Goal: Task Accomplishment & Management: Use online tool/utility

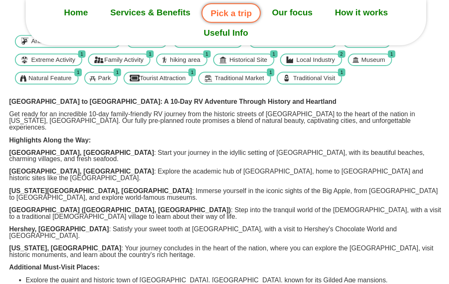
scroll to position [230, 0]
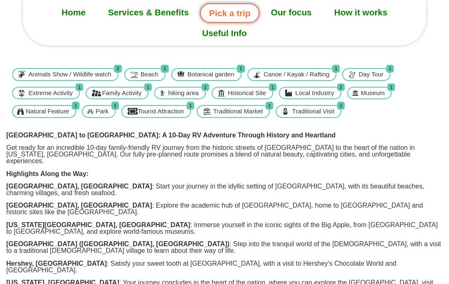
click at [401, 172] on div "[GEOGRAPHIC_DATA] to [GEOGRAPHIC_DATA]: A 10-Day RV Adventure Through History a…" at bounding box center [224, 285] width 436 height 307
click at [396, 196] on div "[GEOGRAPHIC_DATA] to [GEOGRAPHIC_DATA]: A 10-Day RV Adventure Through History a…" at bounding box center [224, 285] width 436 height 307
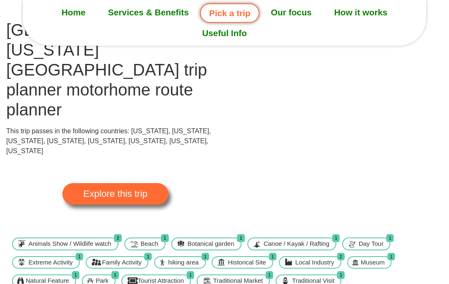
scroll to position [79, 0]
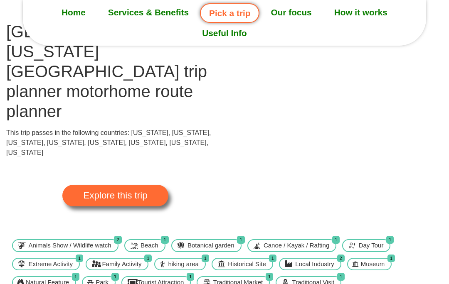
click at [90, 191] on span "Explore this trip" at bounding box center [115, 195] width 64 height 9
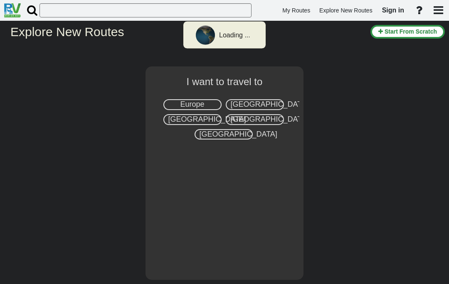
select select "number:2"
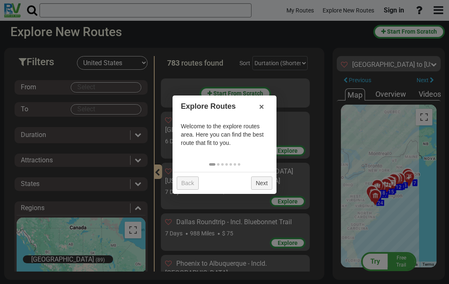
scroll to position [5032, 0]
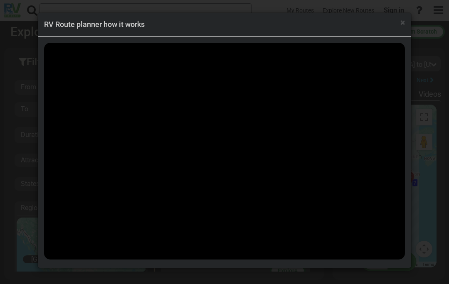
click at [403, 20] on span "×" at bounding box center [402, 22] width 5 height 10
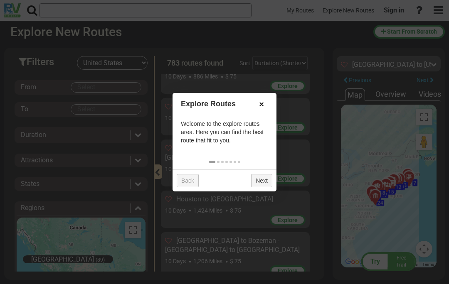
click at [263, 102] on link "×" at bounding box center [261, 104] width 13 height 14
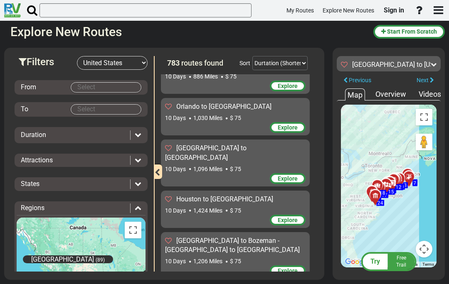
click at [79, 85] on body "My Routes Explore New Routes Sign in ×" at bounding box center [224, 142] width 449 height 284
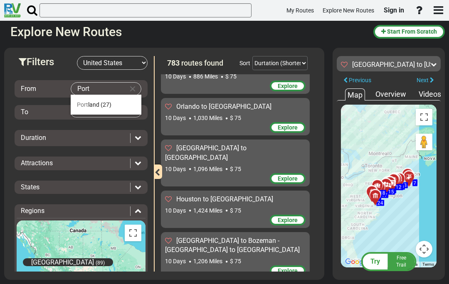
click at [109, 101] on span "(27)" at bounding box center [106, 104] width 11 height 7
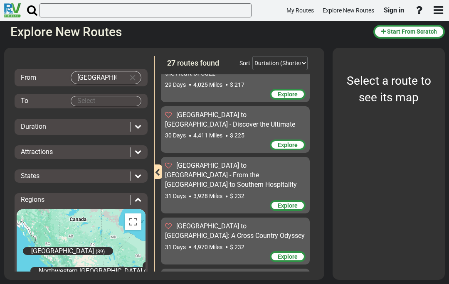
scroll to position [24, 0]
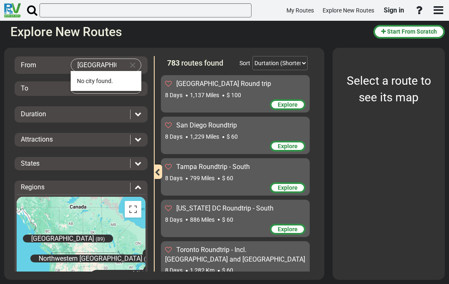
type input "Portland Maine"
click at [339, 39] on div at bounding box center [224, 142] width 449 height 284
click at [126, 56] on div at bounding box center [224, 142] width 449 height 284
click at [125, 58] on div at bounding box center [224, 142] width 449 height 284
click at [117, 77] on li "No city found." at bounding box center [106, 81] width 71 height 20
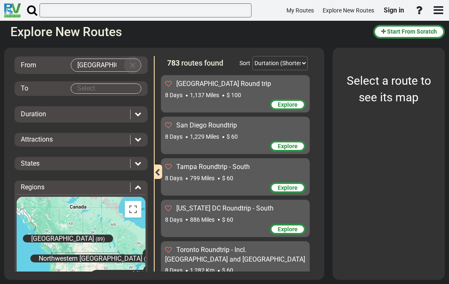
click at [132, 64] on md-icon "Clear Input" at bounding box center [132, 65] width 9 height 9
type input "Boston"
click at [88, 83] on span "Boston" at bounding box center [106, 81] width 58 height 7
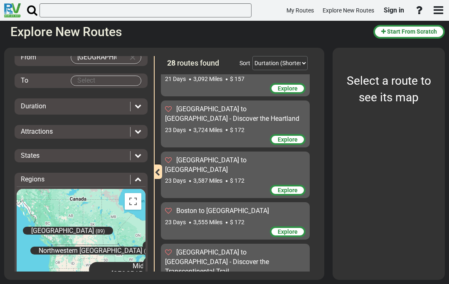
scroll to position [1110, 0]
click at [118, 76] on body "My Routes Explore New Routes Sign in ×" at bounding box center [224, 142] width 449 height 284
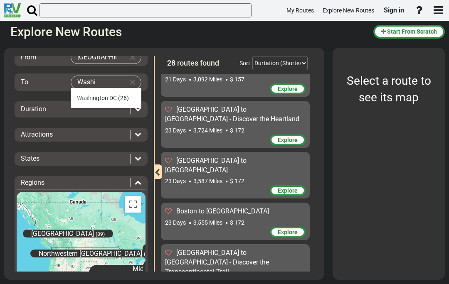
click at [93, 96] on span "Washi ngton DC" at bounding box center [97, 98] width 40 height 7
type input "Washington DC"
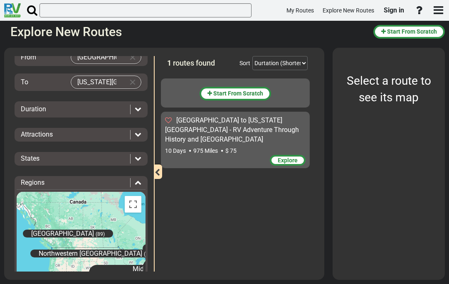
scroll to position [0, 0]
click at [255, 94] on span "Start From Scratch" at bounding box center [238, 93] width 50 height 7
